Goal: Transaction & Acquisition: Purchase product/service

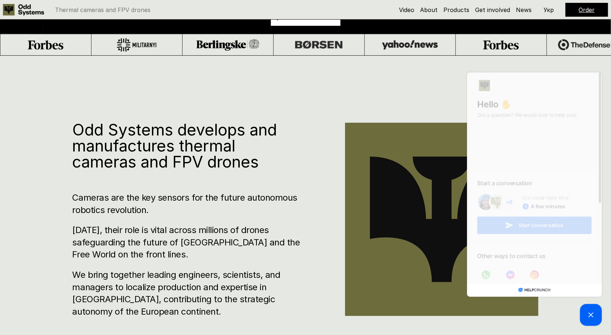
scroll to position [276, 0]
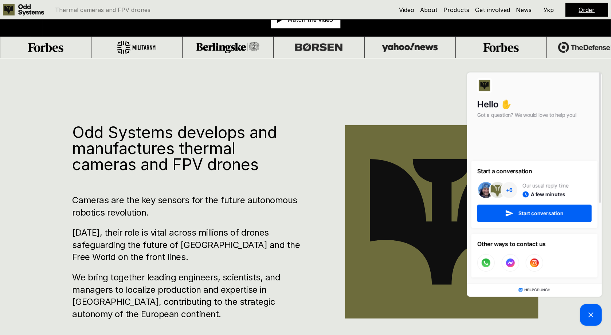
click at [595, 7] on link "Order" at bounding box center [587, 9] width 16 height 7
click at [583, 11] on link "Order" at bounding box center [587, 9] width 16 height 7
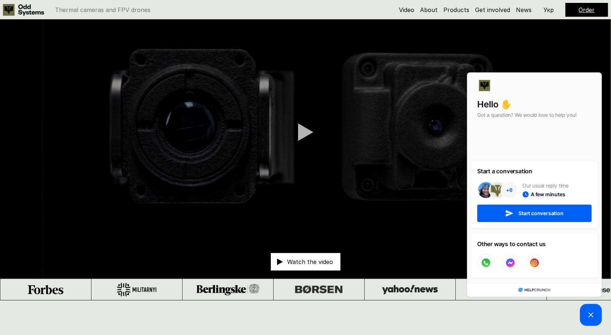
scroll to position [0, 0]
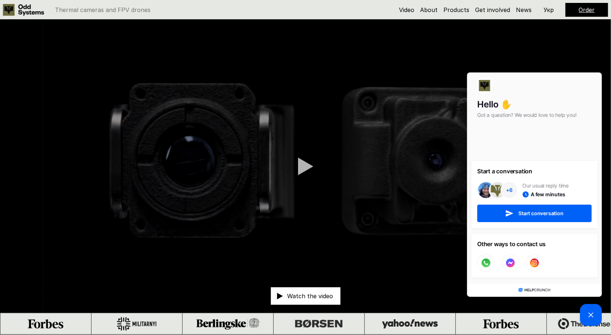
click at [583, 7] on link "Order" at bounding box center [587, 9] width 16 height 7
click at [586, 12] on link "Order" at bounding box center [587, 9] width 16 height 7
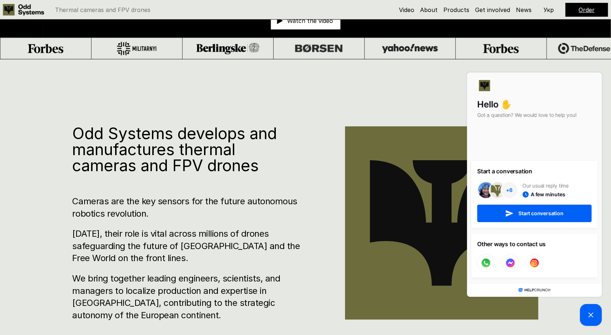
scroll to position [279, 0]
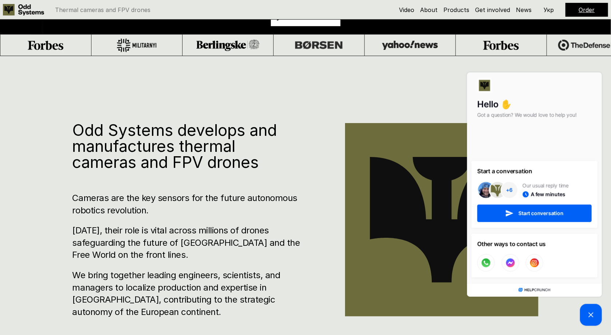
click at [595, 9] on link "Order" at bounding box center [587, 9] width 16 height 7
click at [579, 12] on link "Order" at bounding box center [587, 9] width 16 height 7
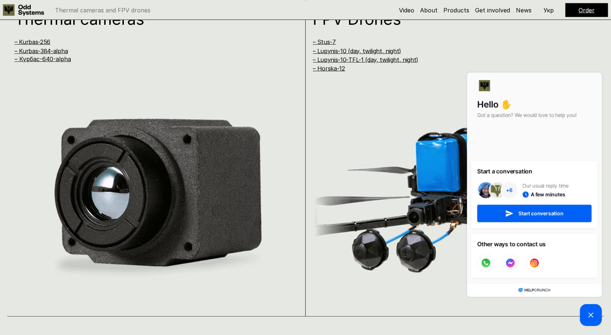
scroll to position [691, 0]
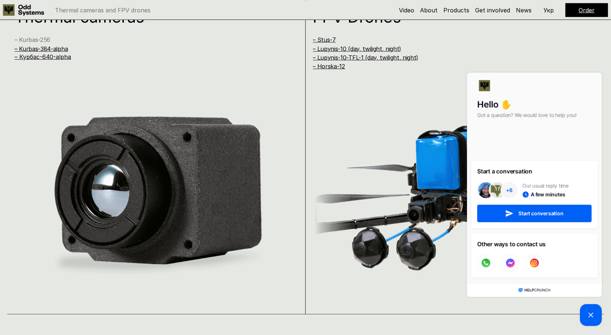
click at [42, 43] on link "– Kurbas-256" at bounding box center [33, 39] width 36 height 7
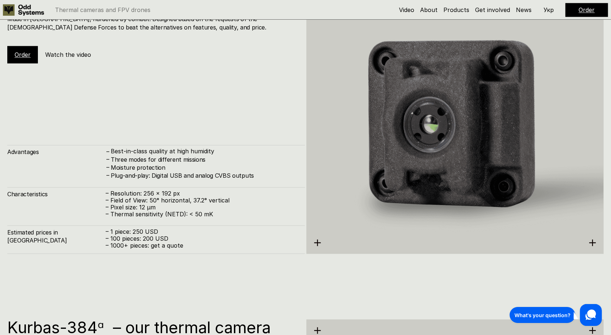
scroll to position [1065, 0]
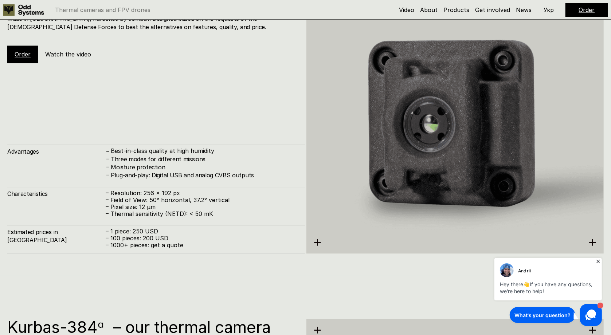
click at [25, 58] on link "Order" at bounding box center [23, 54] width 16 height 7
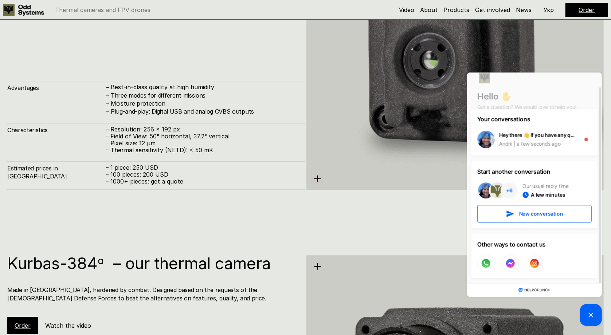
scroll to position [1128, 0]
click at [412, 145] on img at bounding box center [455, 55] width 298 height 306
click at [590, 311] on icon at bounding box center [590, 315] width 9 height 9
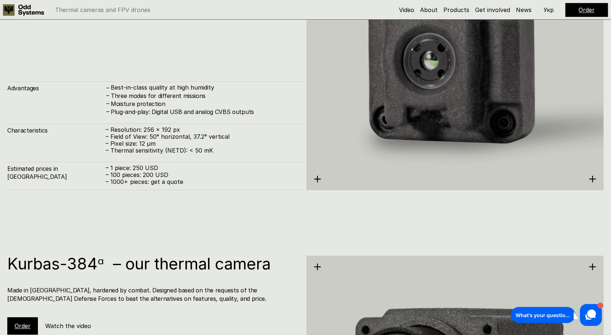
click at [539, 180] on img at bounding box center [455, 55] width 298 height 306
click at [510, 193] on img at bounding box center [455, 55] width 298 height 306
click at [549, 193] on img at bounding box center [455, 55] width 298 height 306
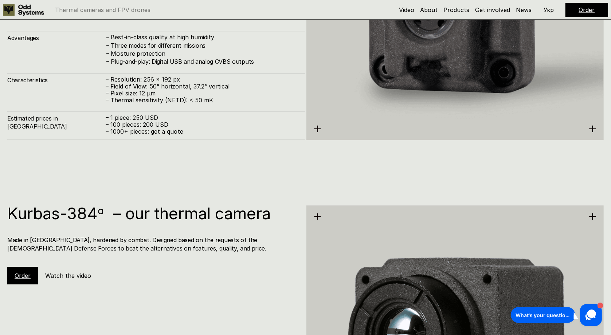
scroll to position [1179, 0]
click at [319, 132] on use at bounding box center [317, 128] width 7 height 7
click at [596, 132] on use at bounding box center [592, 128] width 7 height 7
click at [587, 158] on img at bounding box center [455, 5] width 298 height 306
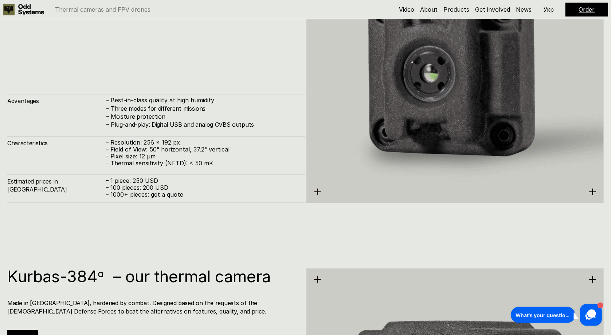
scroll to position [1118, 0]
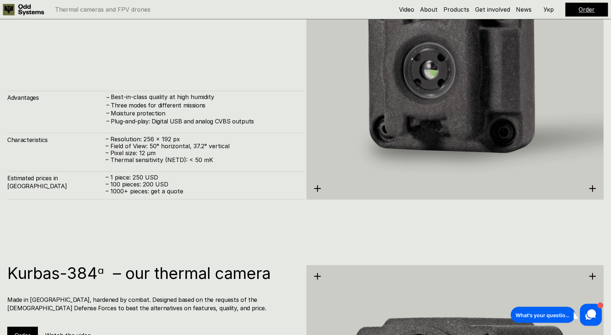
click at [15, 4] on link "Order" at bounding box center [23, 0] width 16 height 7
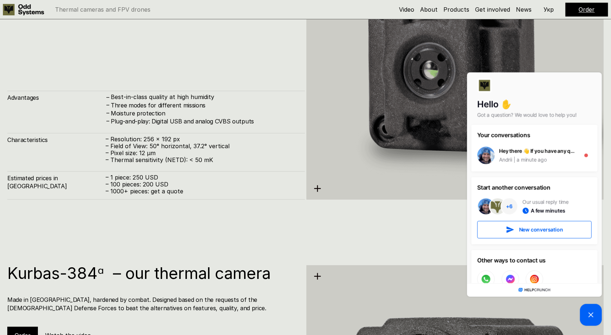
click at [267, 195] on p "– 1000+ pieces: get a quote" at bounding box center [202, 191] width 192 height 7
click at [595, 313] on icon at bounding box center [590, 314] width 9 height 9
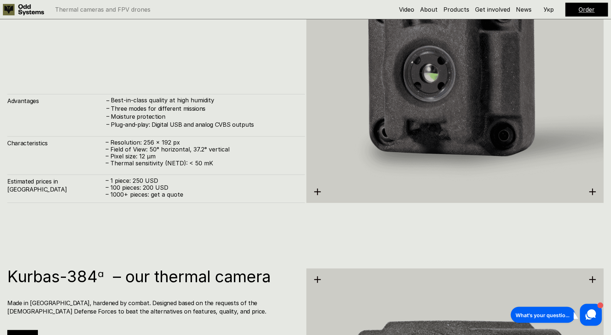
scroll to position [1101, 0]
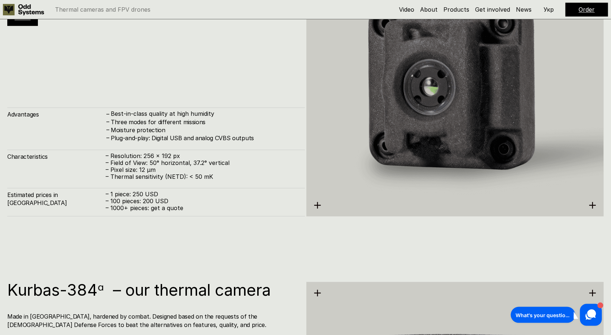
click at [67, 21] on h5 "Watch the video" at bounding box center [68, 17] width 46 height 8
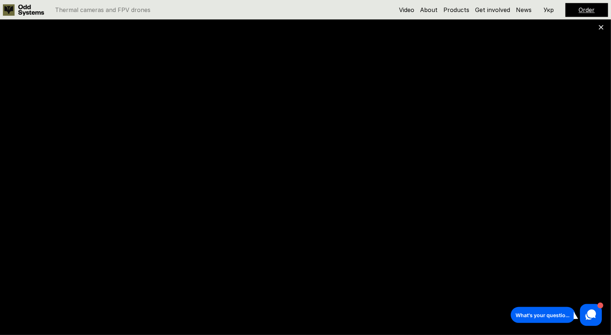
click at [596, 37] on div at bounding box center [305, 167] width 611 height 335
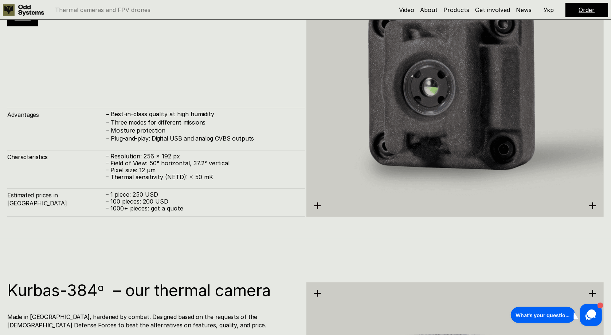
click at [527, 156] on img at bounding box center [455, 82] width 298 height 306
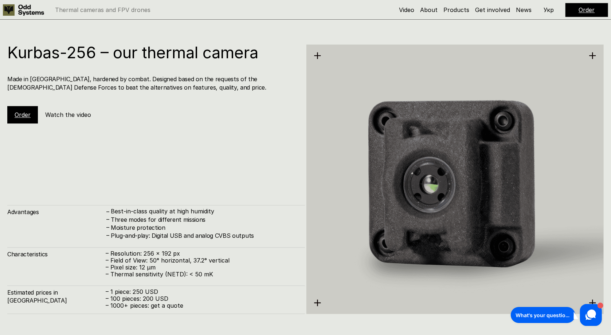
scroll to position [1004, 0]
copy h1 "Kurbas-256"
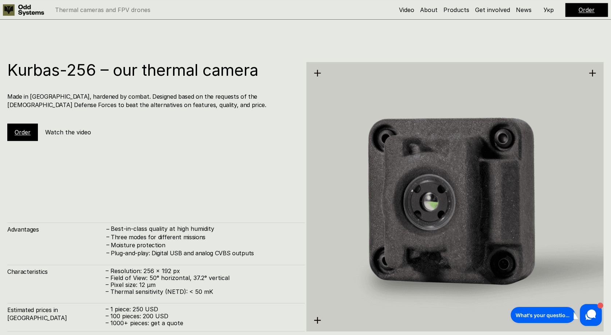
scroll to position [987, 0]
